Goal: Task Accomplishment & Management: Manage account settings

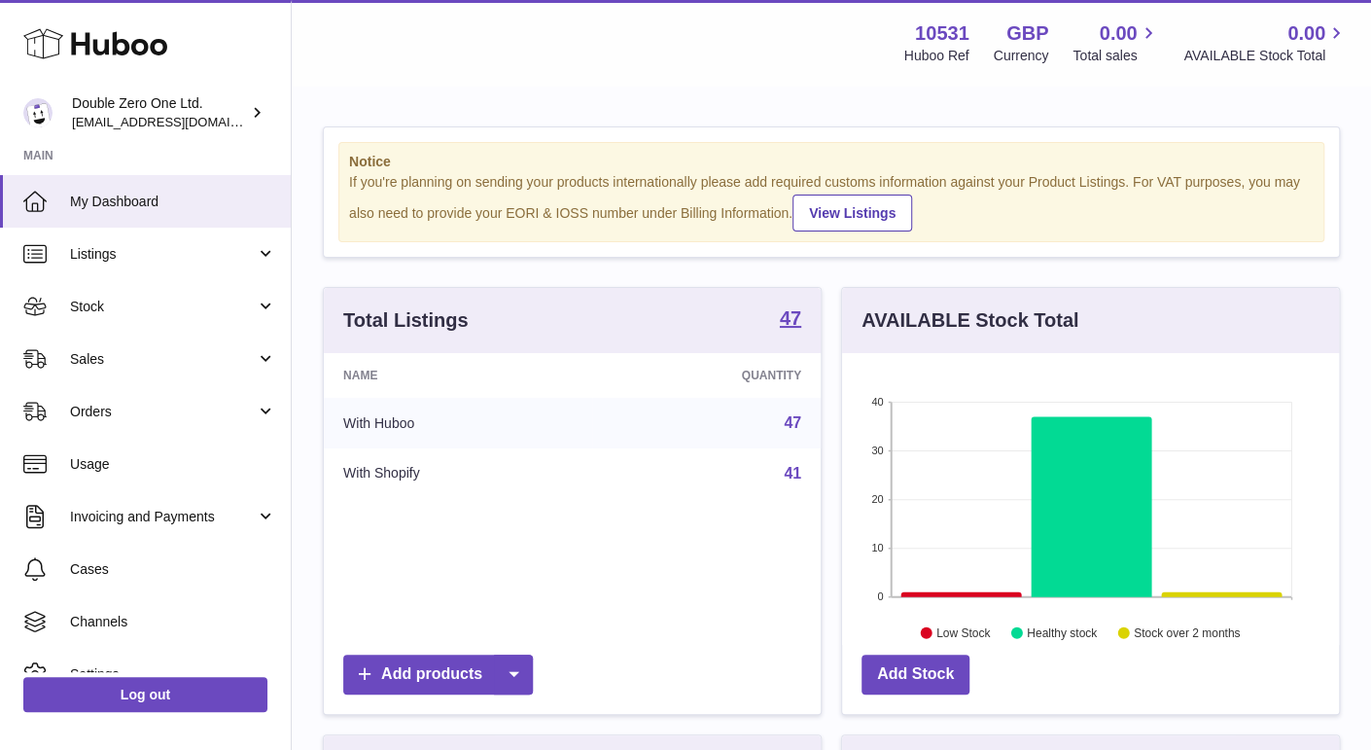
scroll to position [302, 497]
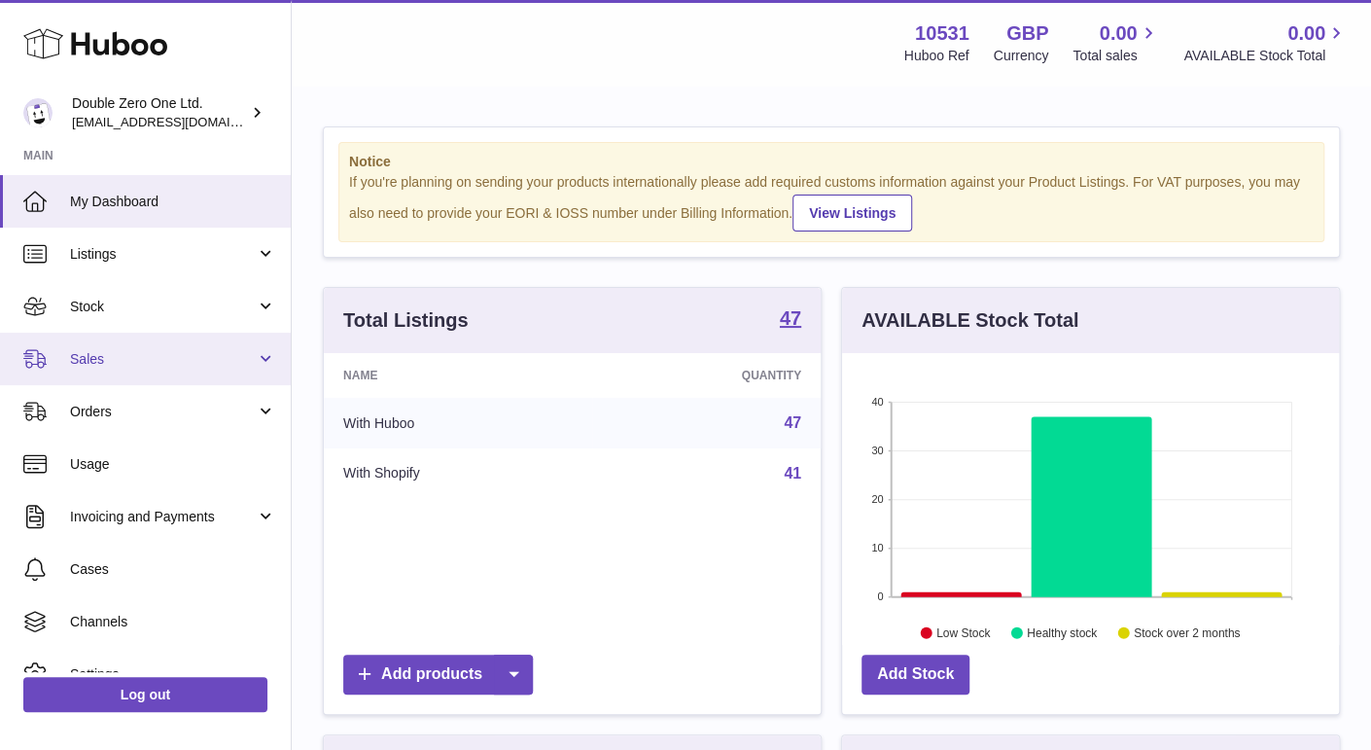
click at [153, 345] on link "Sales" at bounding box center [145, 359] width 291 height 53
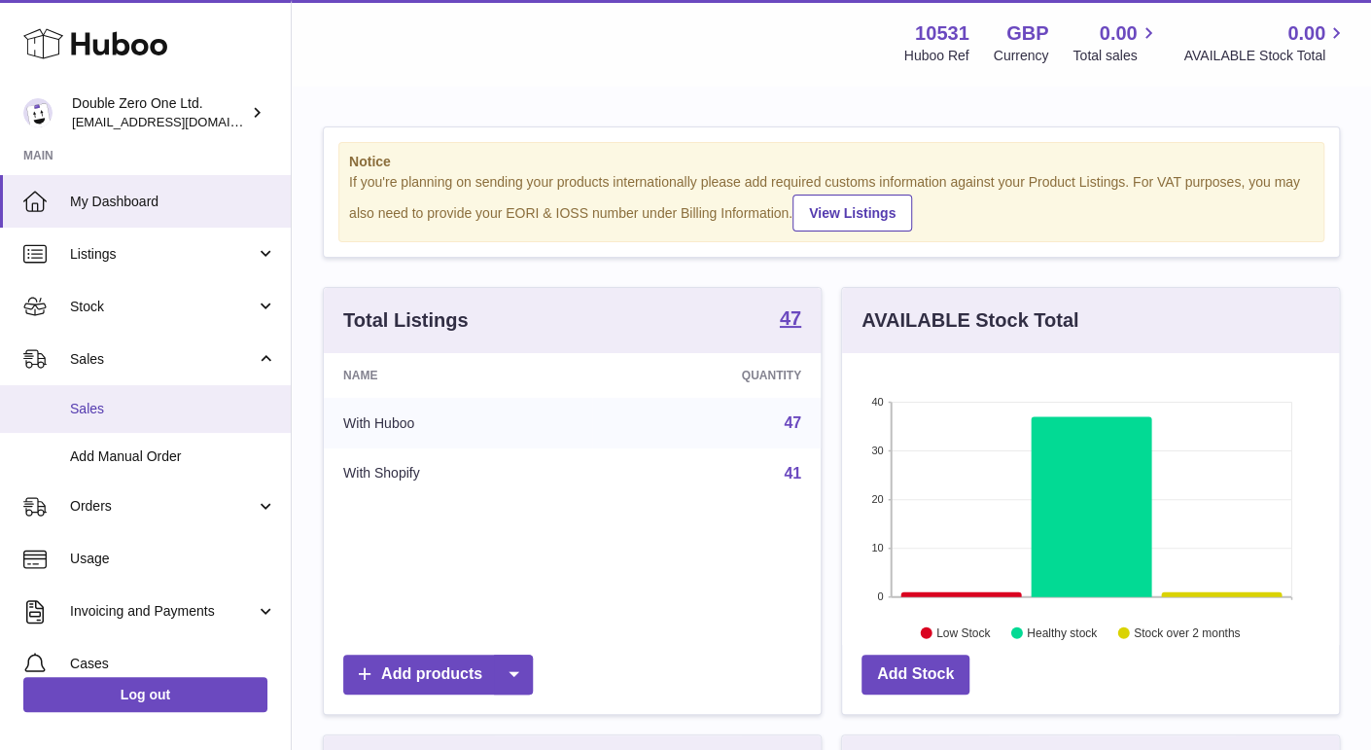
click at [183, 395] on link "Sales" at bounding box center [145, 409] width 291 height 48
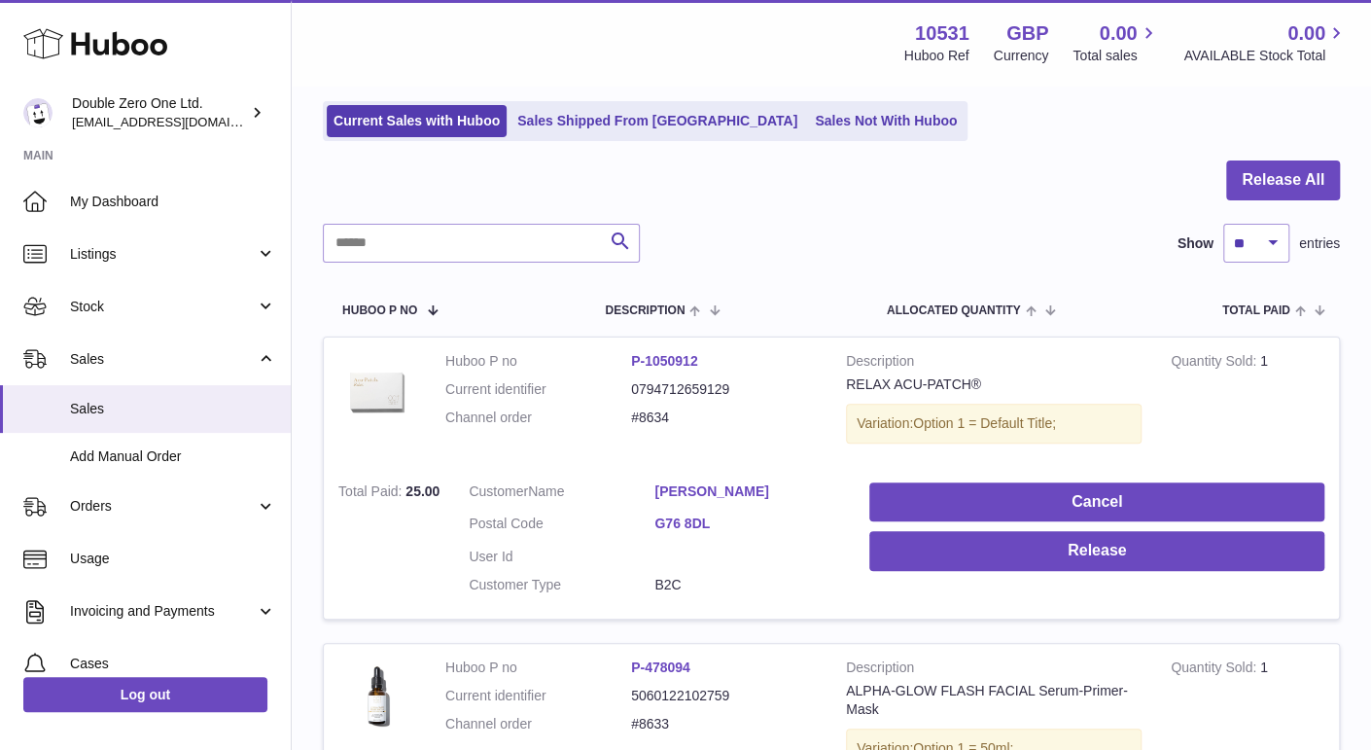
scroll to position [124, 0]
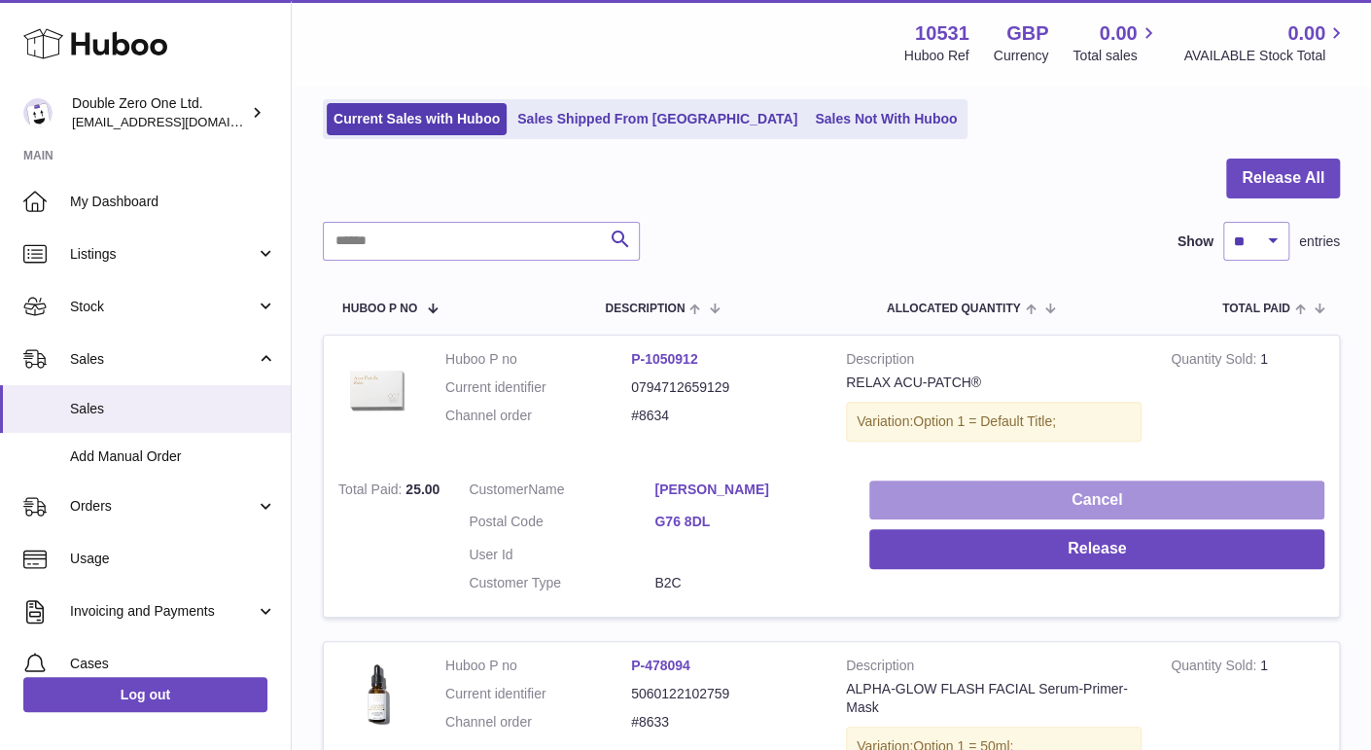
click at [891, 500] on button "Cancel" at bounding box center [1097, 500] width 455 height 40
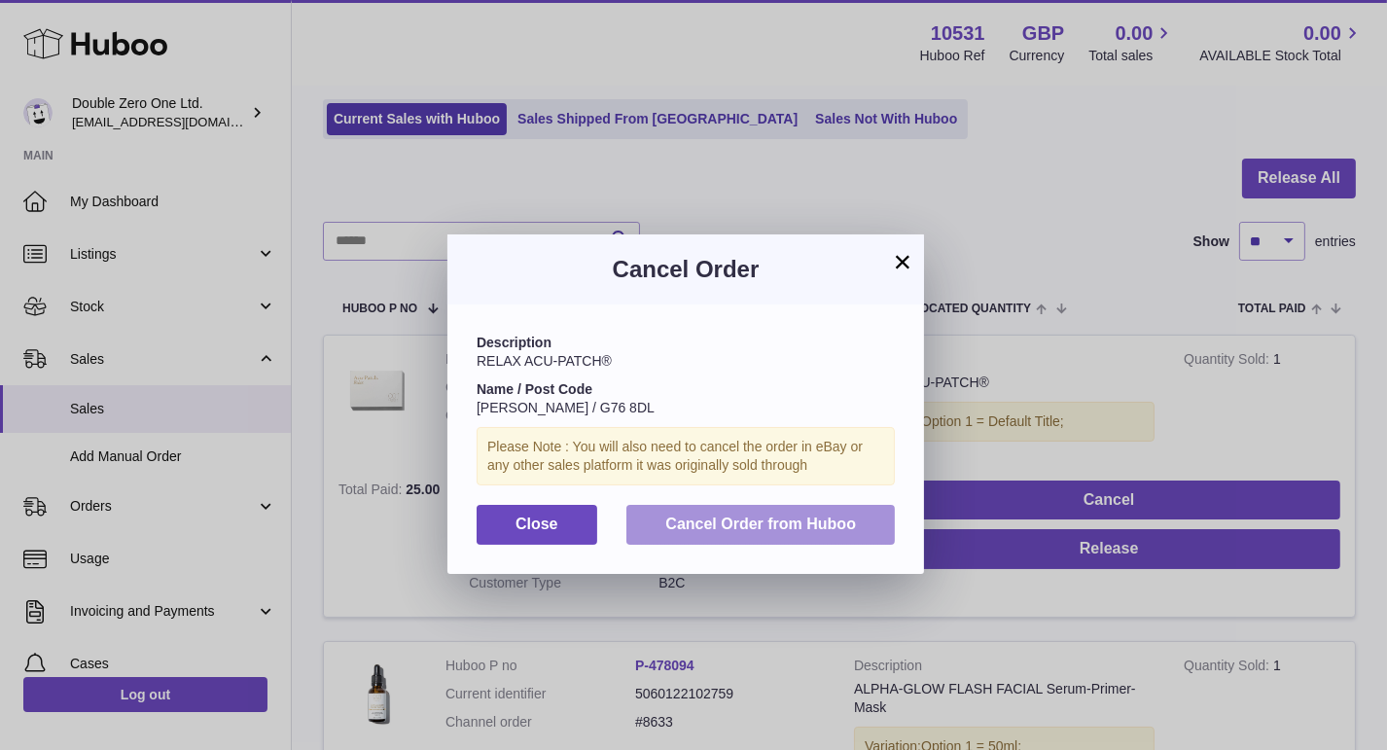
click at [764, 531] on span "Cancel Order from Huboo" at bounding box center [760, 523] width 191 height 17
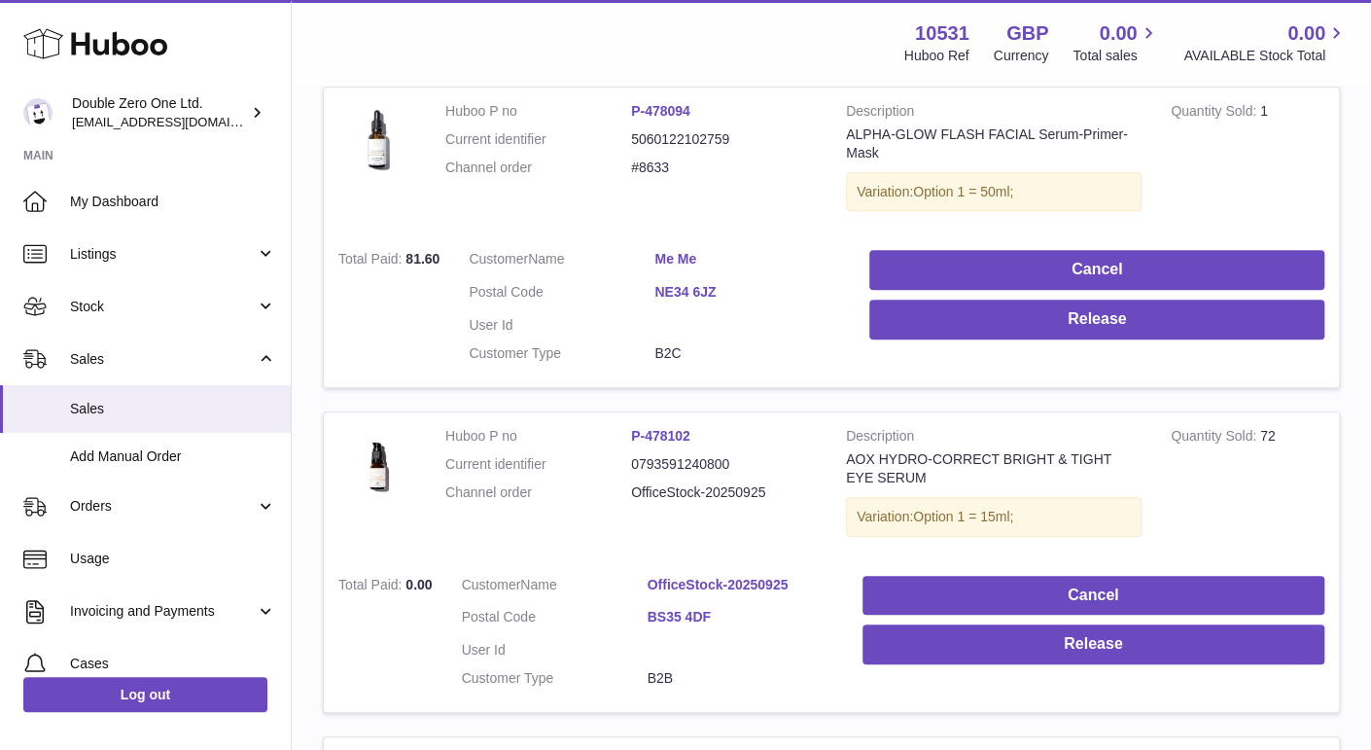
scroll to position [333, 0]
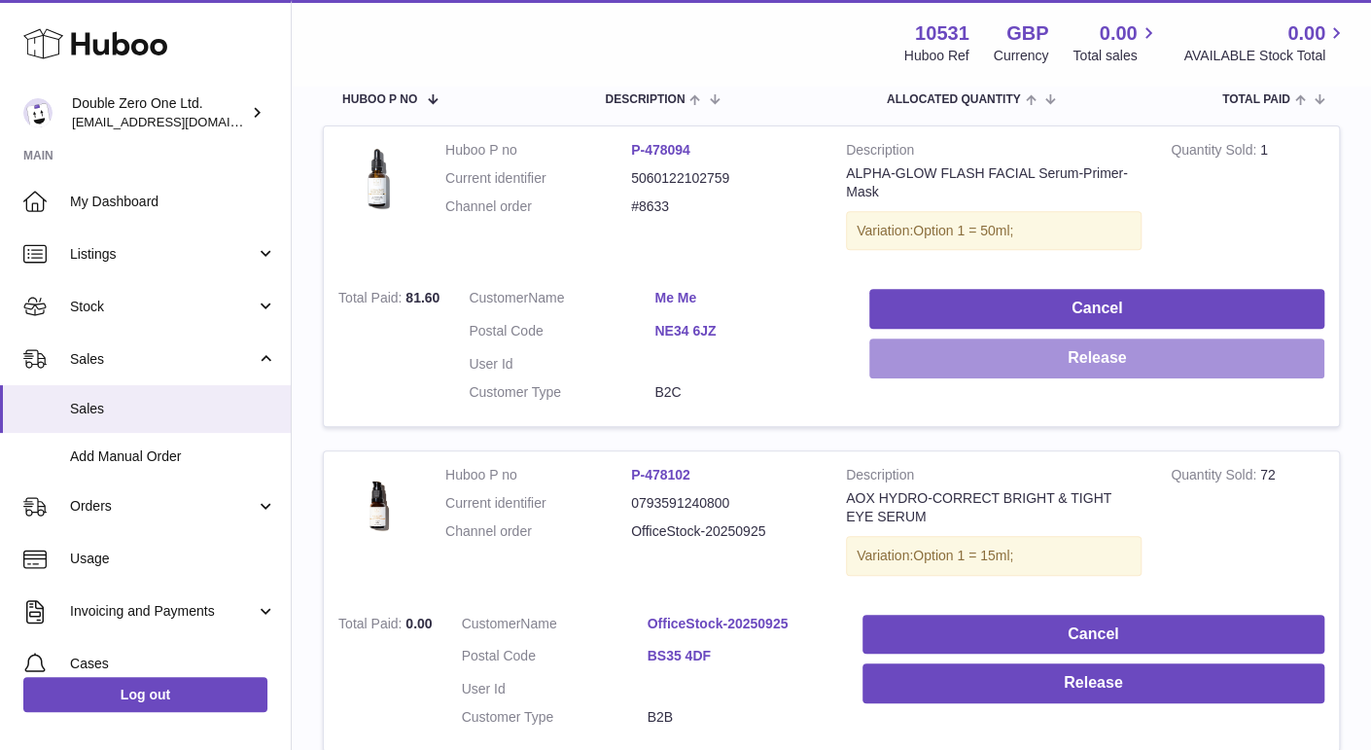
click at [893, 371] on button "Release" at bounding box center [1097, 358] width 455 height 40
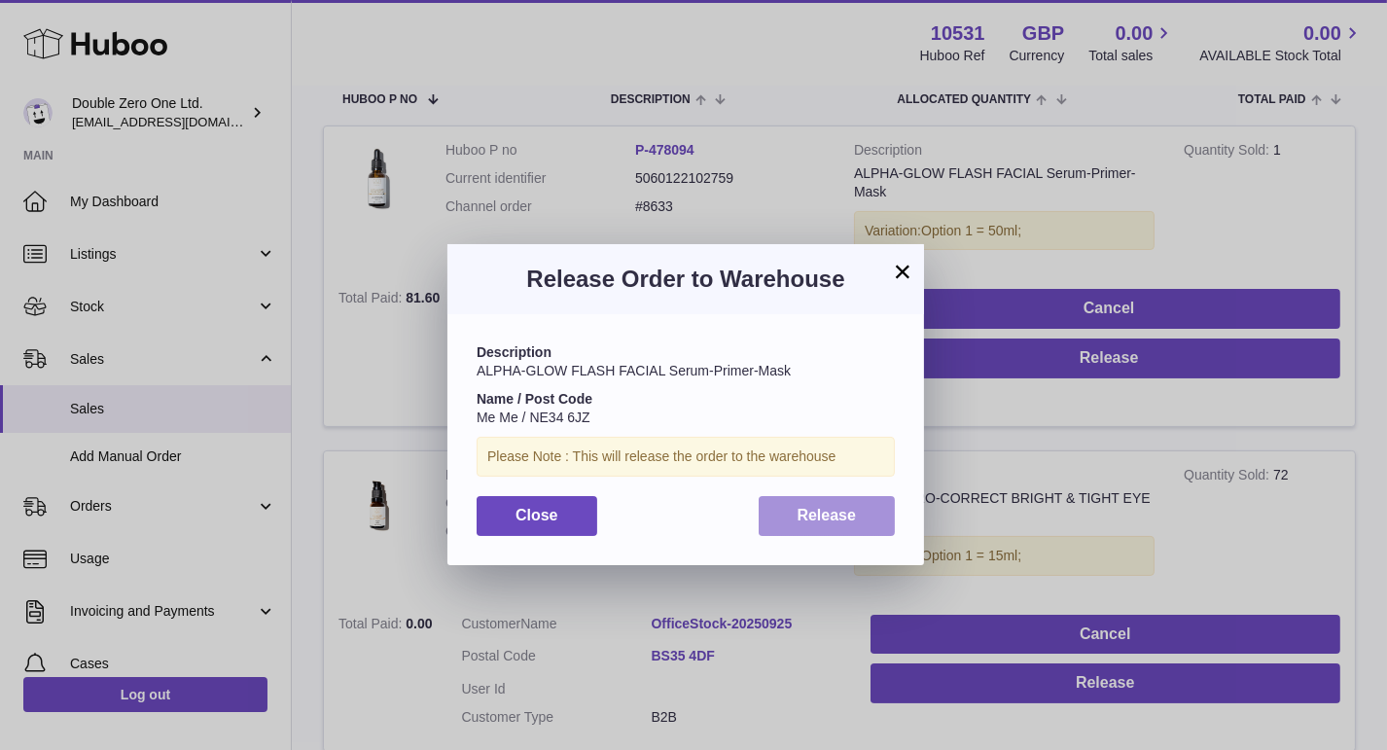
click at [806, 513] on span "Release" at bounding box center [827, 515] width 59 height 17
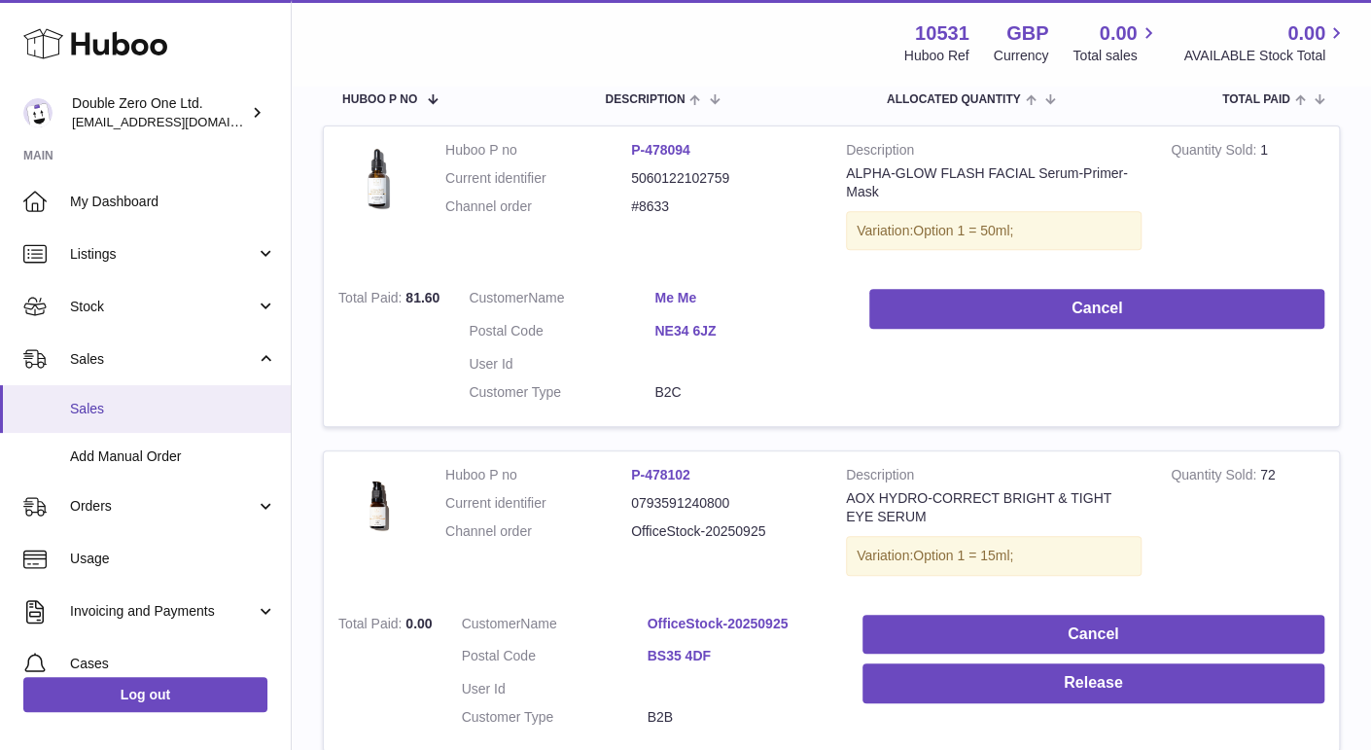
click at [144, 406] on span "Sales" at bounding box center [173, 409] width 206 height 18
